Goal: Information Seeking & Learning: Learn about a topic

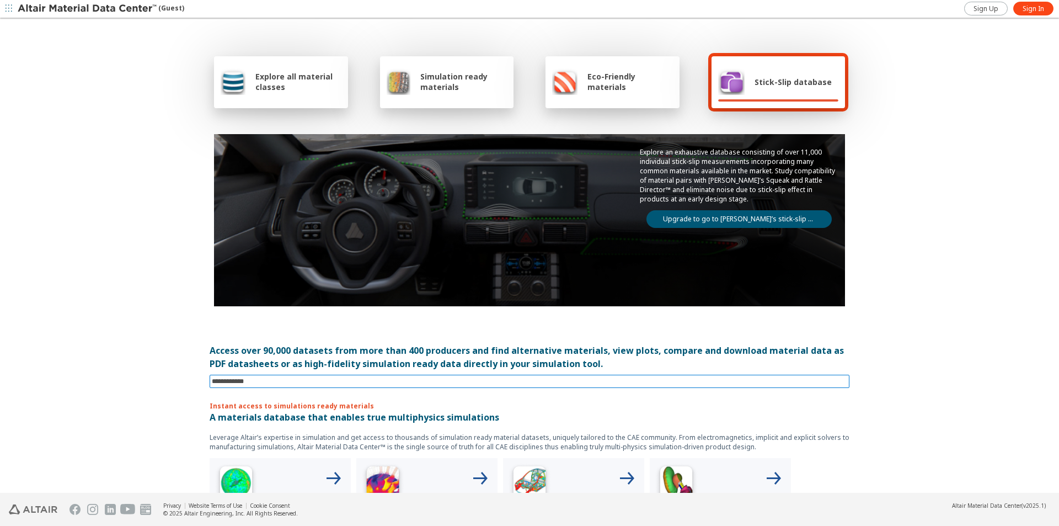
click at [266, 380] on input at bounding box center [531, 381] width 638 height 12
type input "*****"
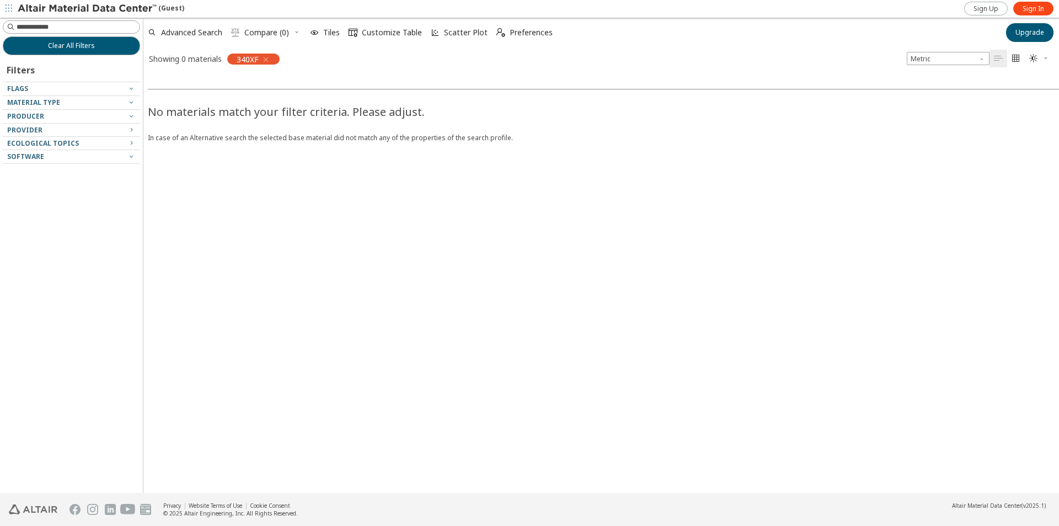
click at [132, 106] on div at bounding box center [69, 107] width 132 height 6
click at [130, 101] on icon "button" at bounding box center [131, 102] width 9 height 9
click at [74, 42] on span "Clear All Filters" at bounding box center [71, 45] width 47 height 9
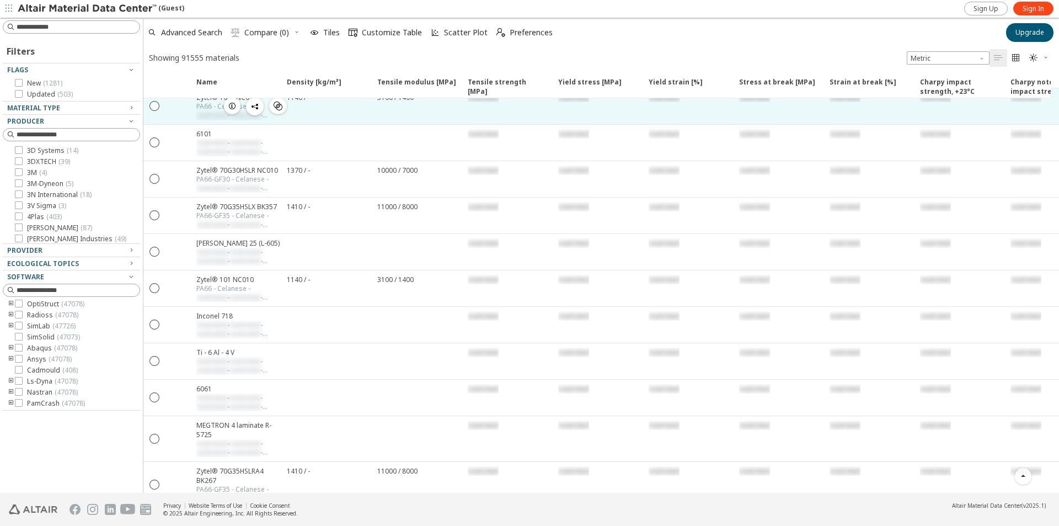
scroll to position [386, 0]
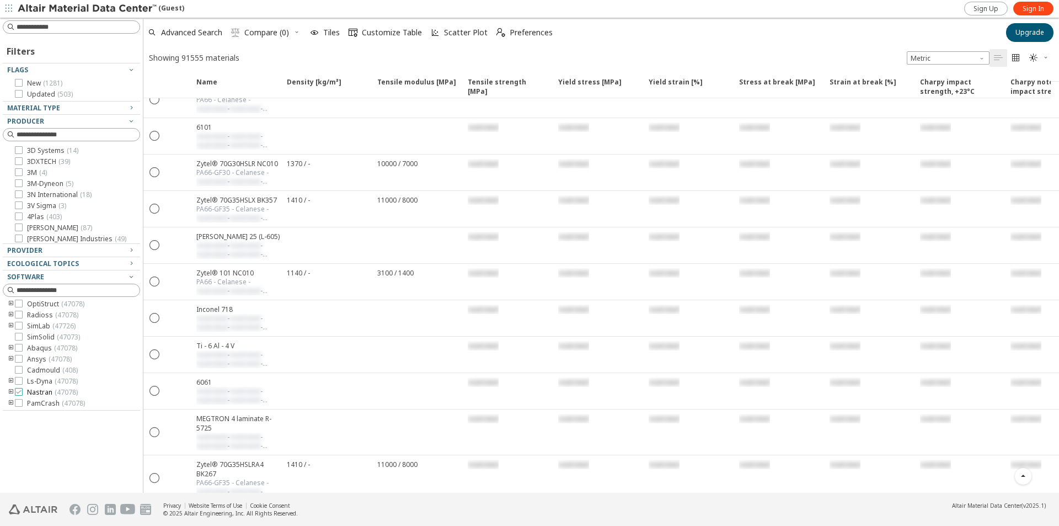
click at [42, 381] on span "Ls-Dyna ( 47078 )" at bounding box center [52, 381] width 51 height 9
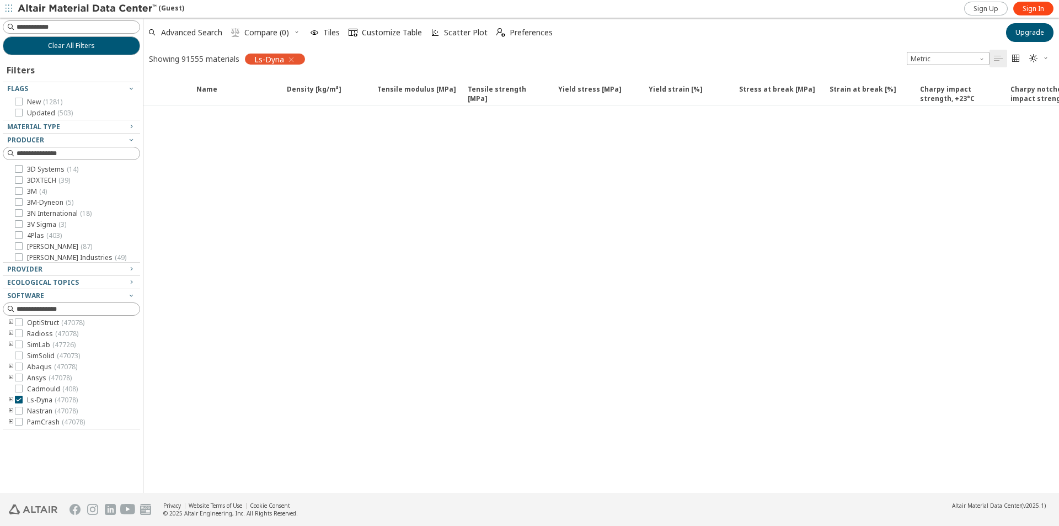
click at [10, 398] on icon "toogle group" at bounding box center [11, 399] width 8 height 9
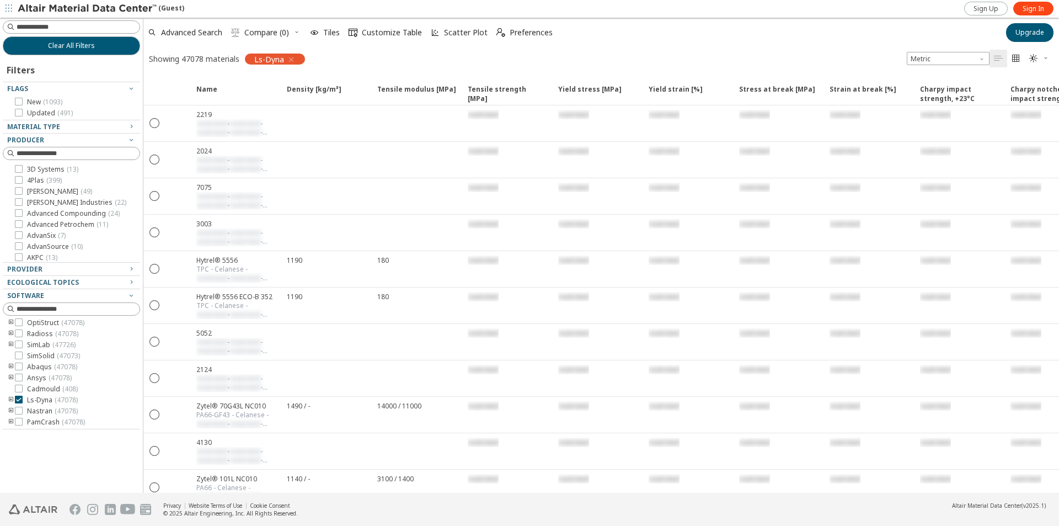
scroll to position [90, 0]
click at [10, 399] on icon "toogle group" at bounding box center [11, 399] width 8 height 9
click at [35, 399] on icon at bounding box center [35, 399] width 8 height 8
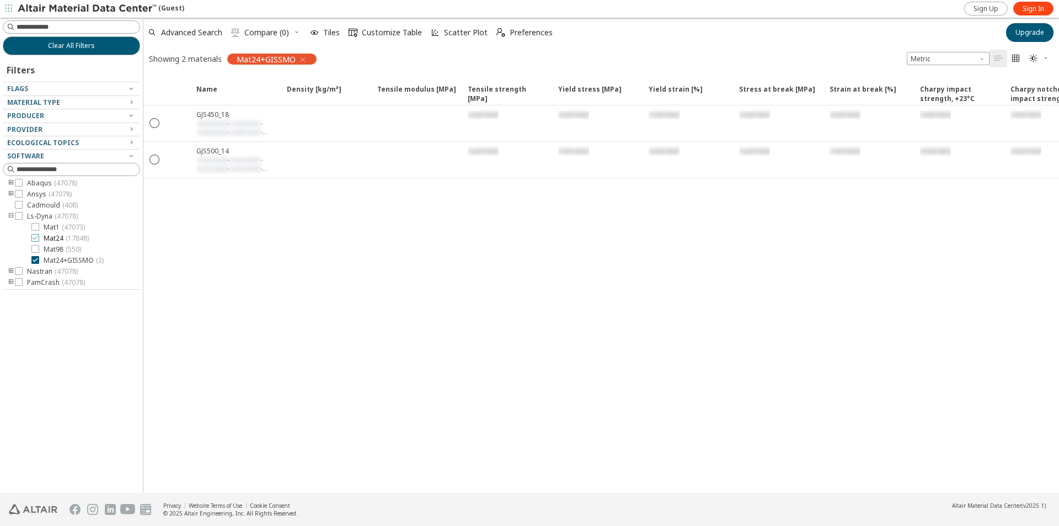
click at [35, 239] on icon at bounding box center [35, 238] width 8 height 8
